Goal: Transaction & Acquisition: Purchase product/service

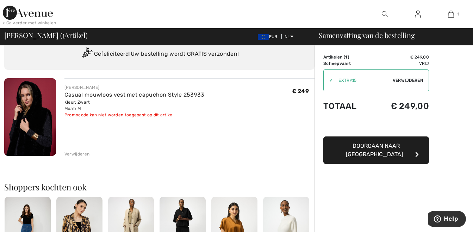
scroll to position [35, 0]
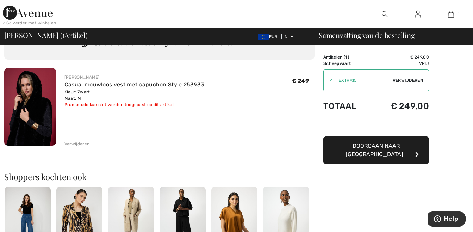
click at [71, 142] on div "Verwijderen" at bounding box center [76, 144] width 25 height 6
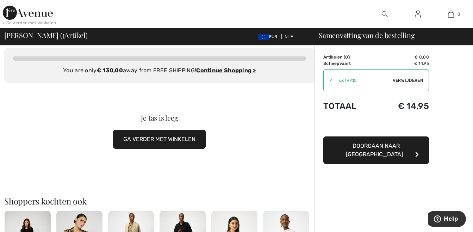
scroll to position [0, 0]
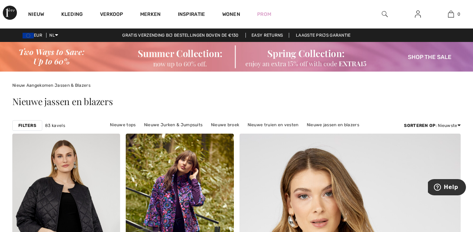
click at [171, 65] on img at bounding box center [236, 57] width 473 height 30
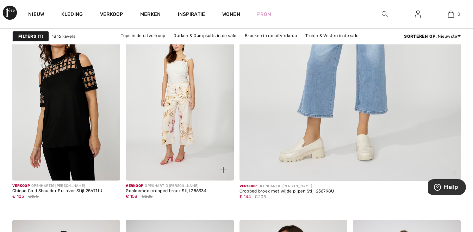
scroll to position [388, 0]
